Goal: Communication & Community: Share content

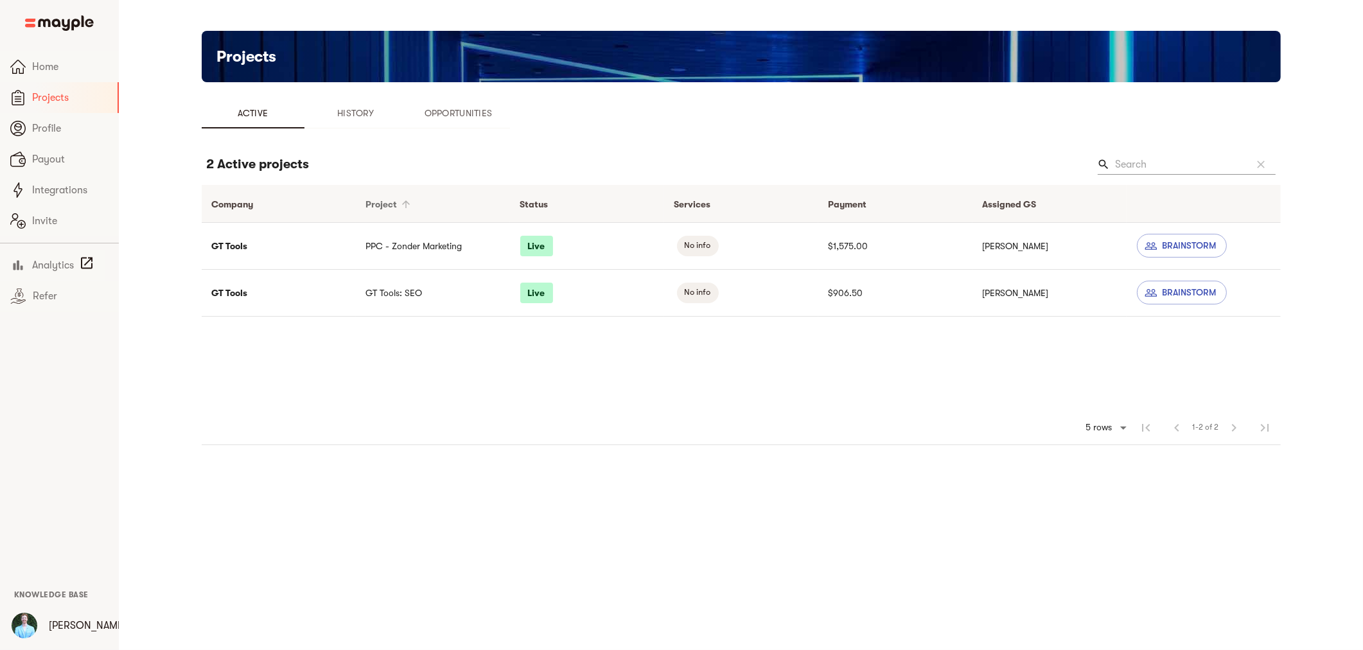
click at [392, 201] on div "Project" at bounding box center [381, 203] width 31 height 15
click at [382, 201] on span "Project arrow_downward" at bounding box center [390, 203] width 48 height 15
click at [394, 245] on td "PPC - Zonder Marketing" at bounding box center [433, 245] width 154 height 47
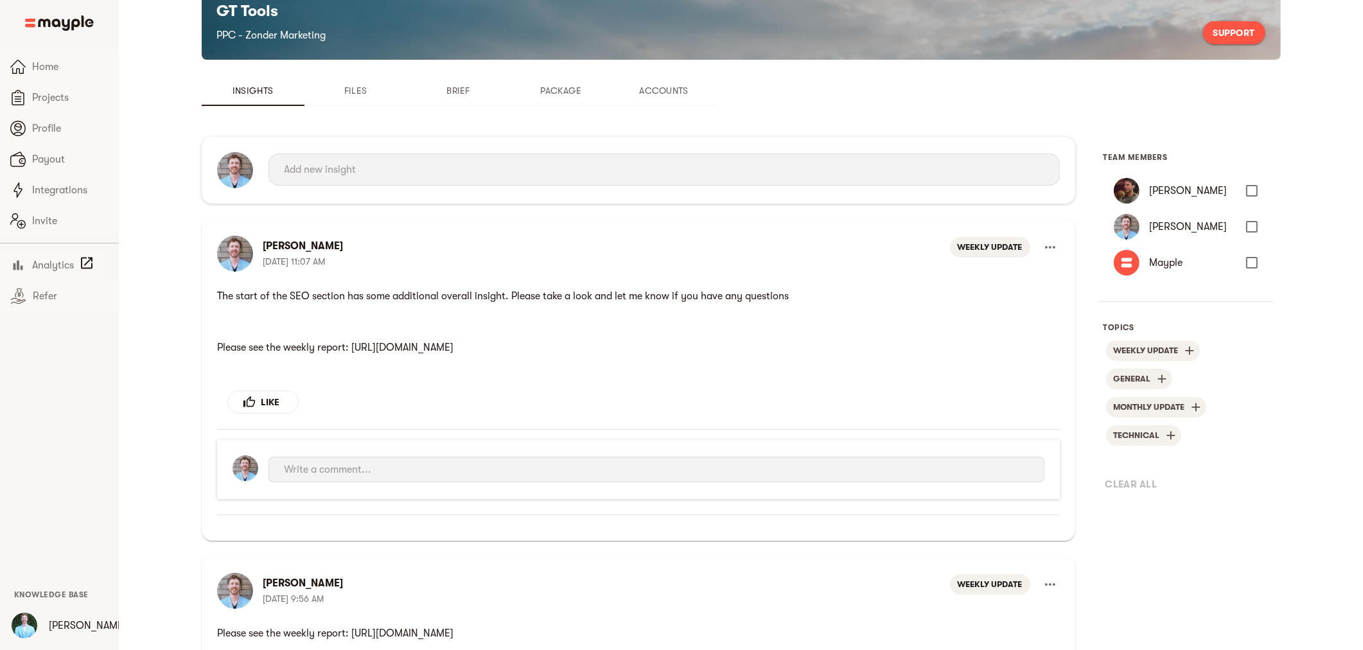
click at [609, 341] on p "Please see the weekly report: [URL][DOMAIN_NAME]" at bounding box center [637, 348] width 842 height 26
copy p "Please see the weekly report: [URL][DOMAIN_NAME]"
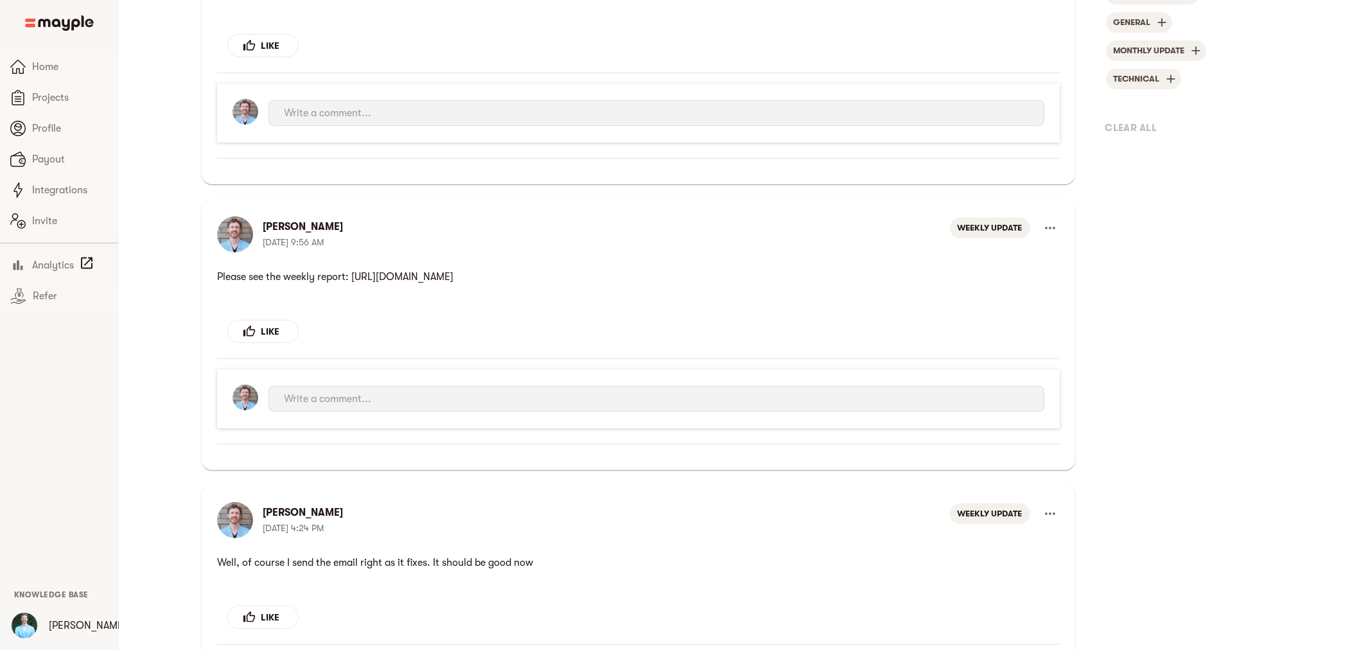
drag, startPoint x: 628, startPoint y: 279, endPoint x: 519, endPoint y: 556, distance: 297.3
click at [216, 281] on html "Please see the weekly report: [URL][DOMAIN_NAME]" at bounding box center [637, 277] width 842 height 26
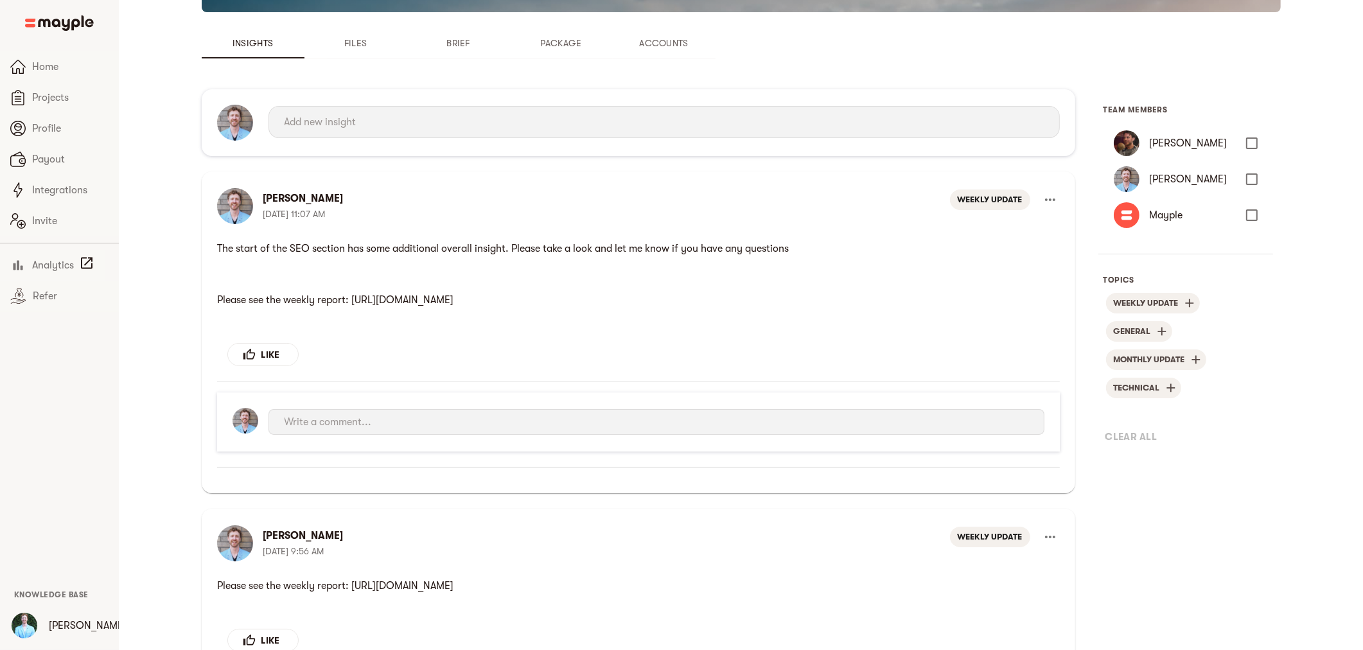
scroll to position [0, 0]
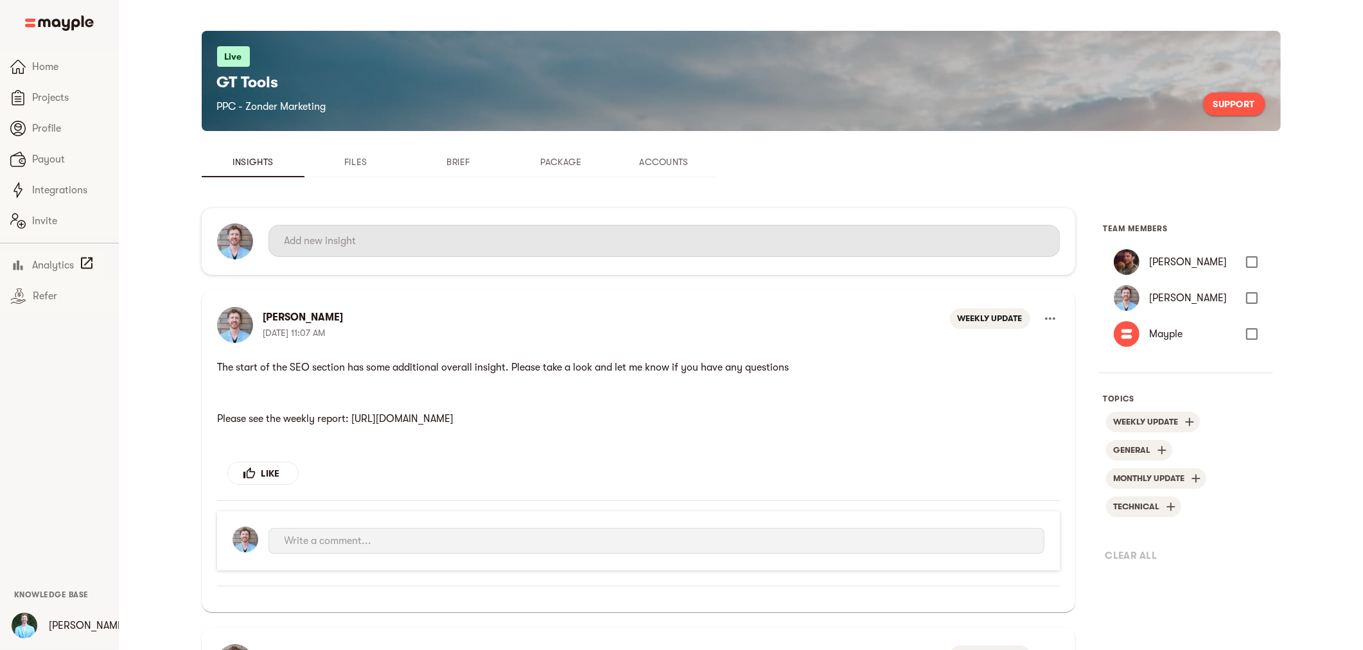
copy p "Please see the weekly report: [URL][DOMAIN_NAME]"
click at [423, 245] on input "text" at bounding box center [663, 241] width 759 height 21
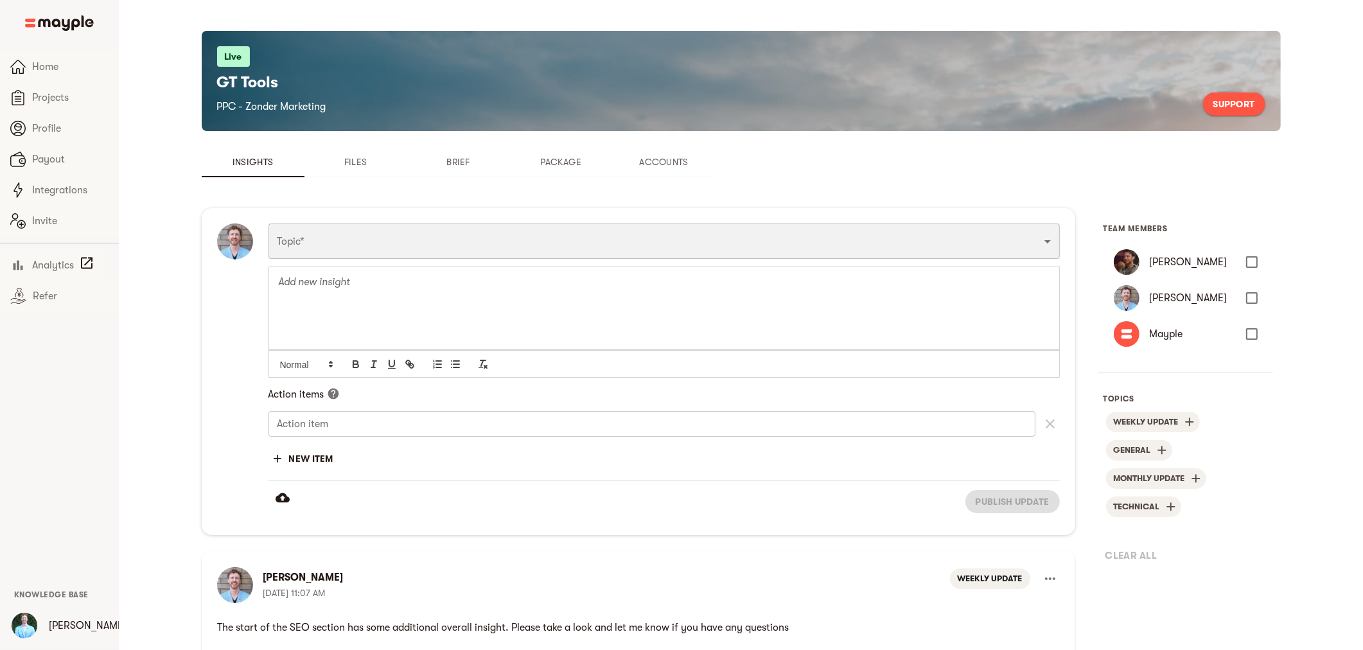
click at [437, 246] on select "Funnel Content Performance General Creatives Targeting Budget Technical Weekly …" at bounding box center [663, 240] width 791 height 35
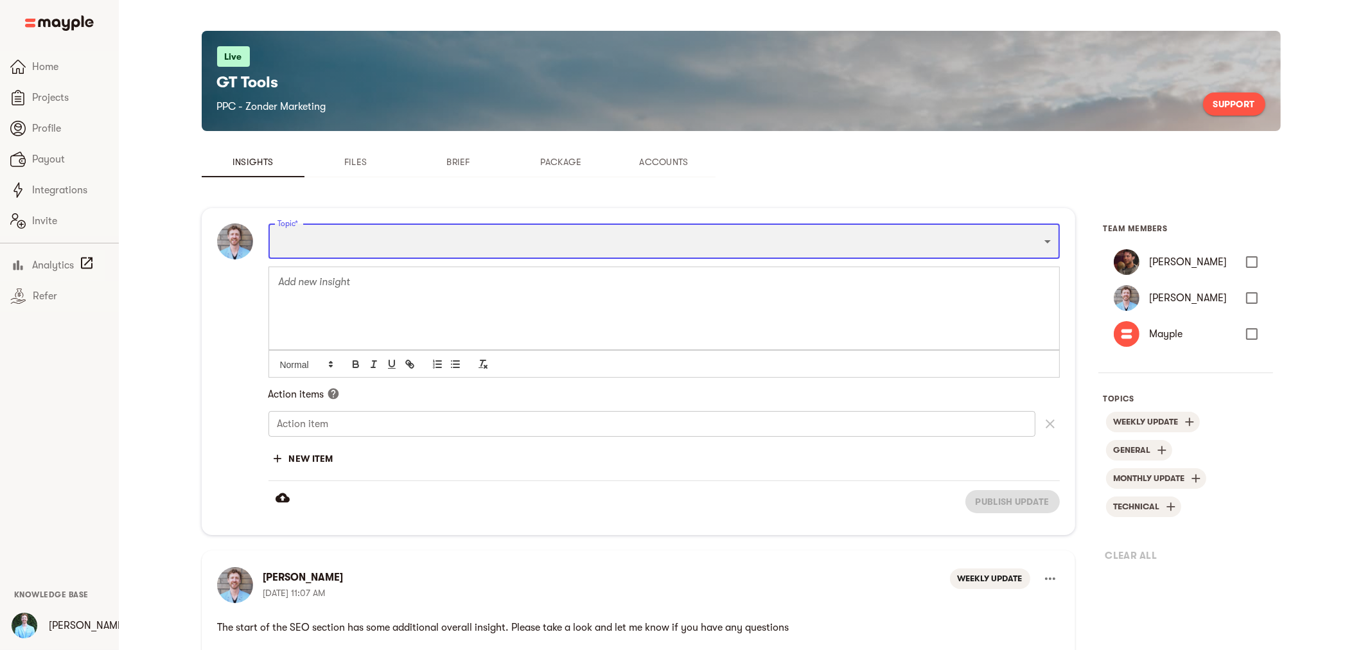
select select "WEEKLY_UPDATE"
click at [268, 223] on select "Funnel Content Performance General Creatives Targeting Budget Technical Weekly …" at bounding box center [663, 240] width 791 height 35
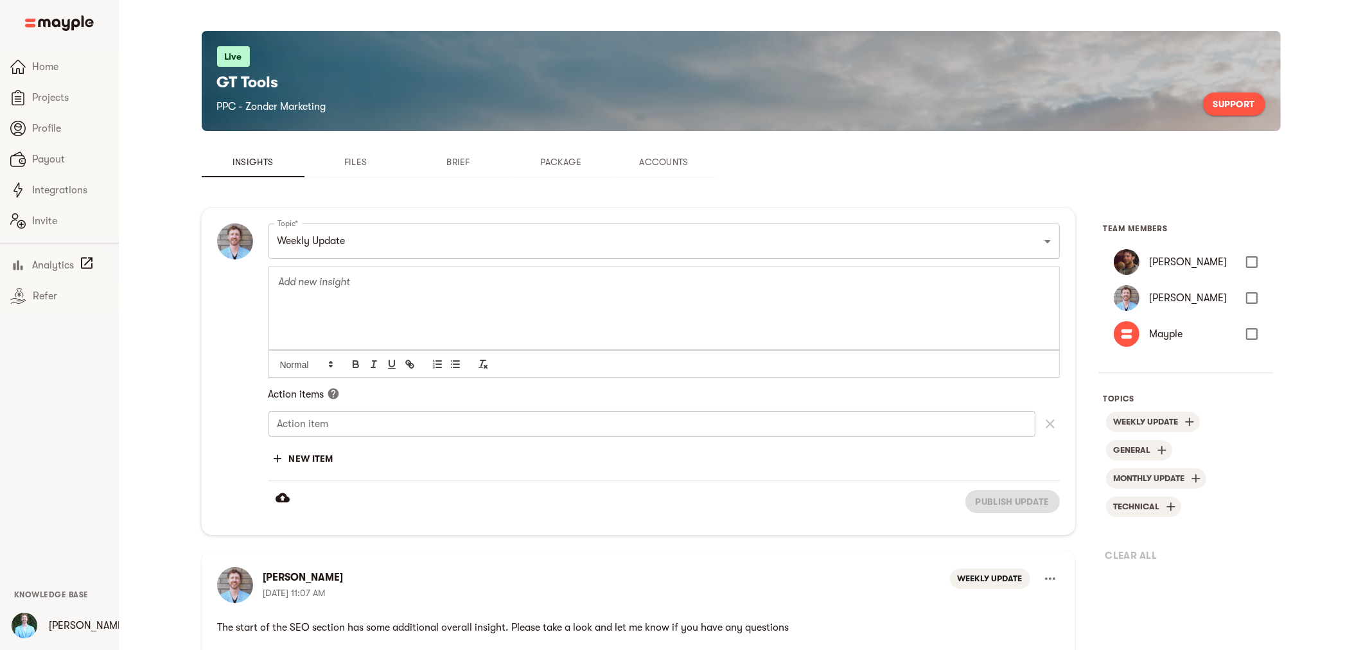
click at [369, 299] on div at bounding box center [664, 307] width 790 height 83
click at [1018, 492] on button "Publish update" at bounding box center [1012, 501] width 94 height 23
